Goal: Information Seeking & Learning: Find specific fact

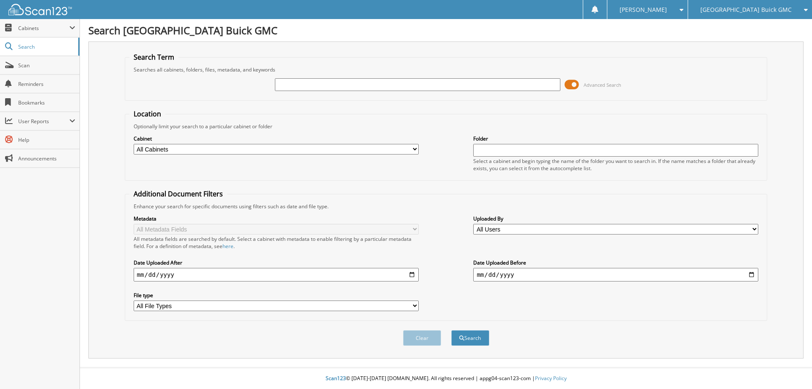
click at [571, 83] on span at bounding box center [571, 84] width 14 height 13
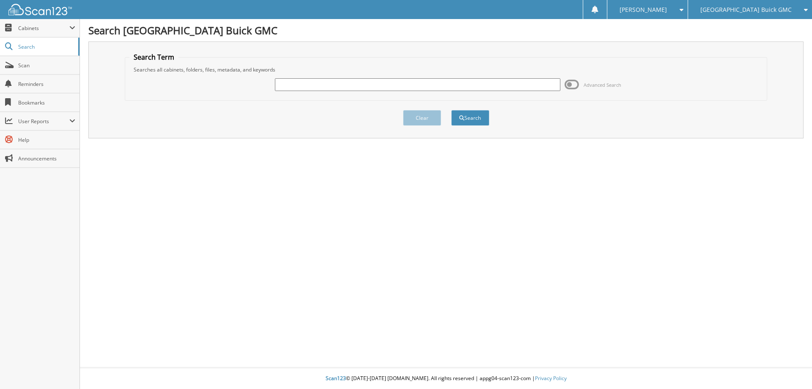
click at [386, 88] on input "text" at bounding box center [417, 84] width 285 height 13
type input "g42828a"
click at [451, 110] on button "Search" at bounding box center [470, 118] width 38 height 16
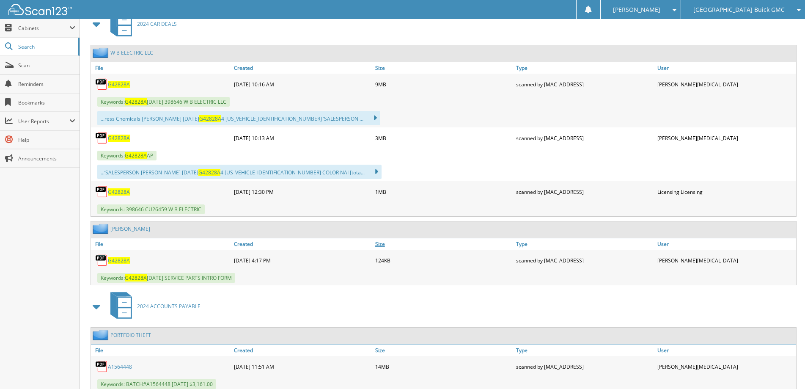
scroll to position [380, 0]
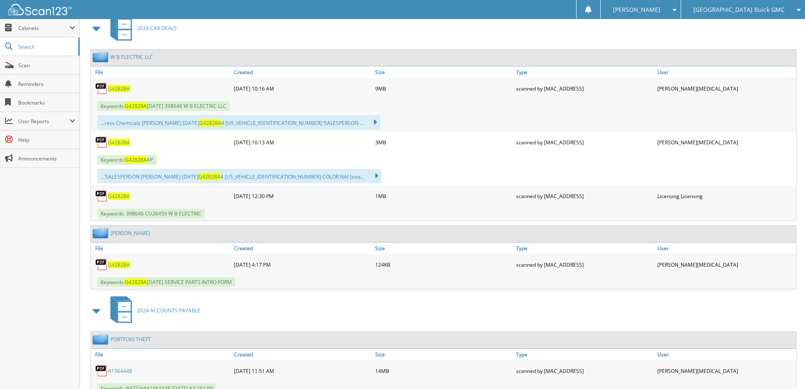
click at [120, 89] on span "G42828A" at bounding box center [119, 88] width 22 height 7
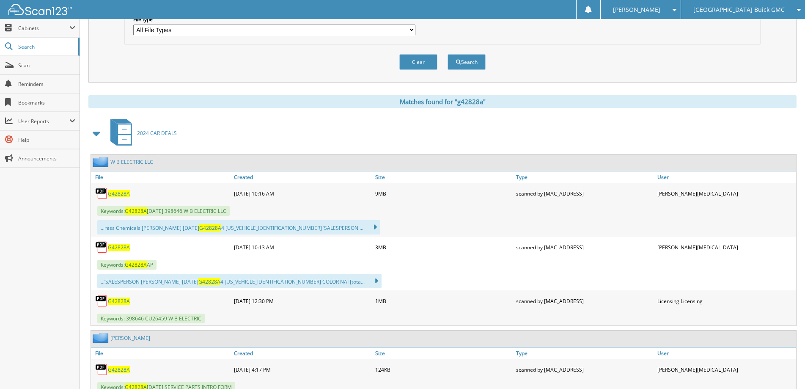
scroll to position [0, 0]
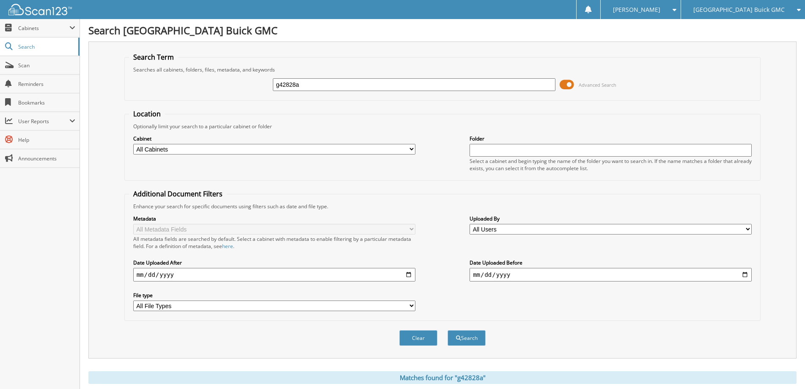
drag, startPoint x: 388, startPoint y: 82, endPoint x: 171, endPoint y: 73, distance: 217.1
click at [171, 73] on fieldset "Search Term Searches all cabinets, folders, files, metadata, and keywords g4282…" at bounding box center [442, 76] width 636 height 48
type input "g42796b"
click at [447, 330] on button "Search" at bounding box center [466, 338] width 38 height 16
click at [567, 84] on span at bounding box center [566, 84] width 14 height 13
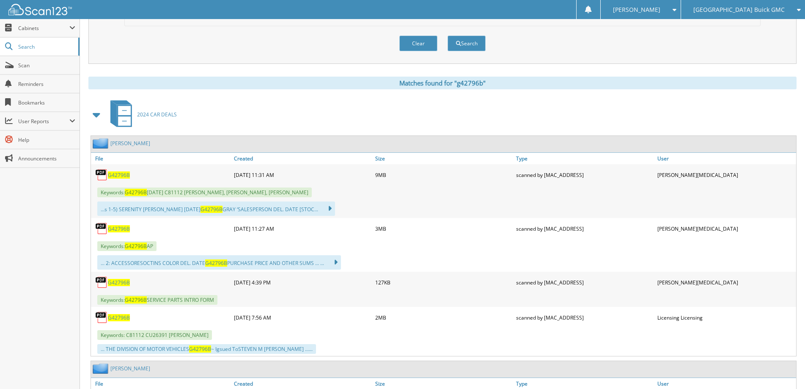
scroll to position [85, 0]
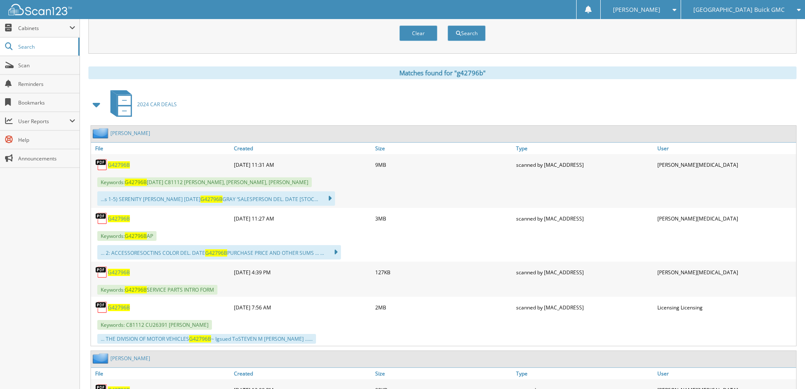
click at [118, 167] on span "G42796B" at bounding box center [119, 164] width 22 height 7
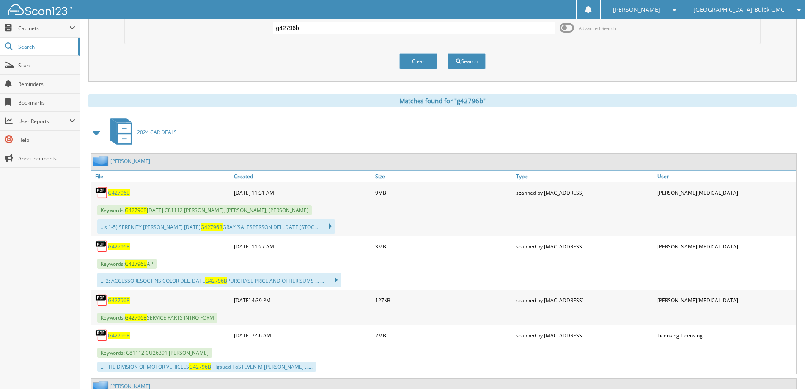
scroll to position [42, 0]
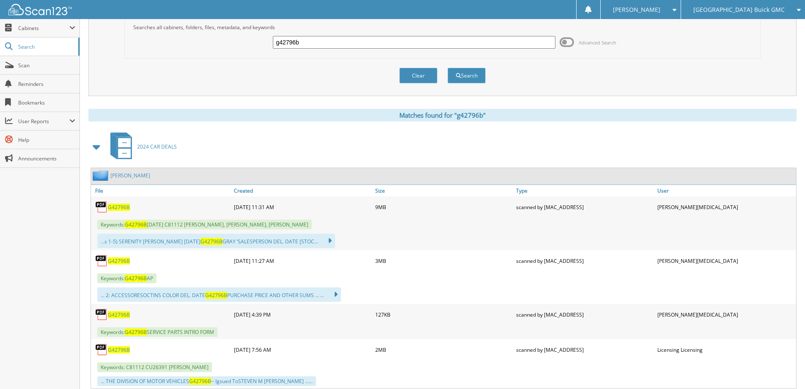
click at [312, 47] on input "g42796b" at bounding box center [414, 42] width 282 height 13
type input "g42778a"
click at [447, 68] on button "Search" at bounding box center [466, 76] width 38 height 16
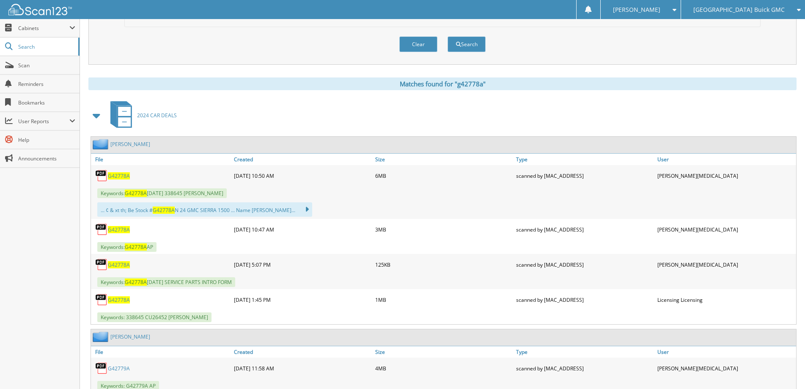
scroll to position [296, 0]
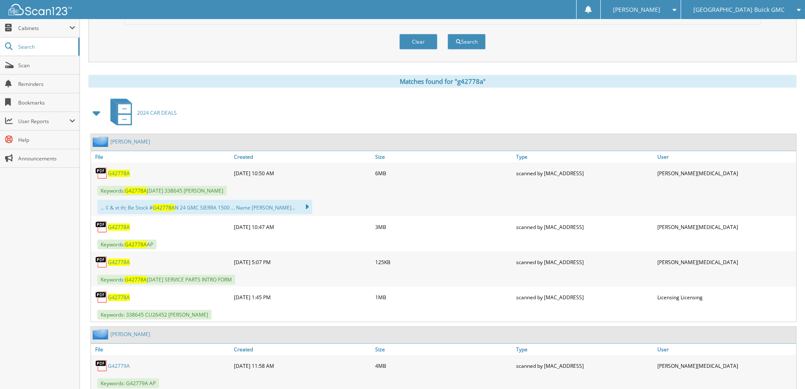
click at [111, 171] on span "G42778A" at bounding box center [119, 173] width 22 height 7
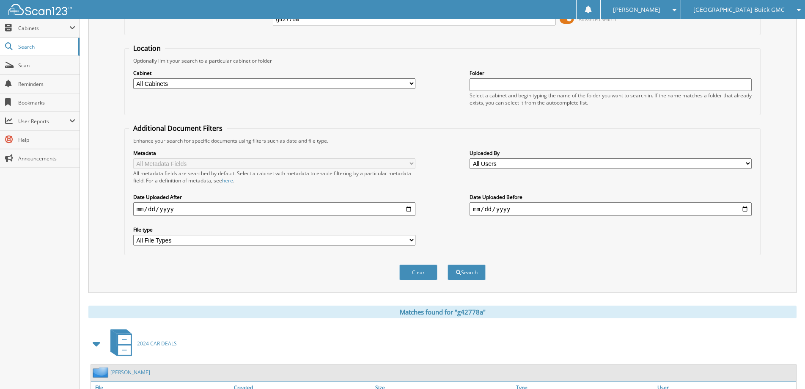
scroll to position [0, 0]
